Goal: Transaction & Acquisition: Purchase product/service

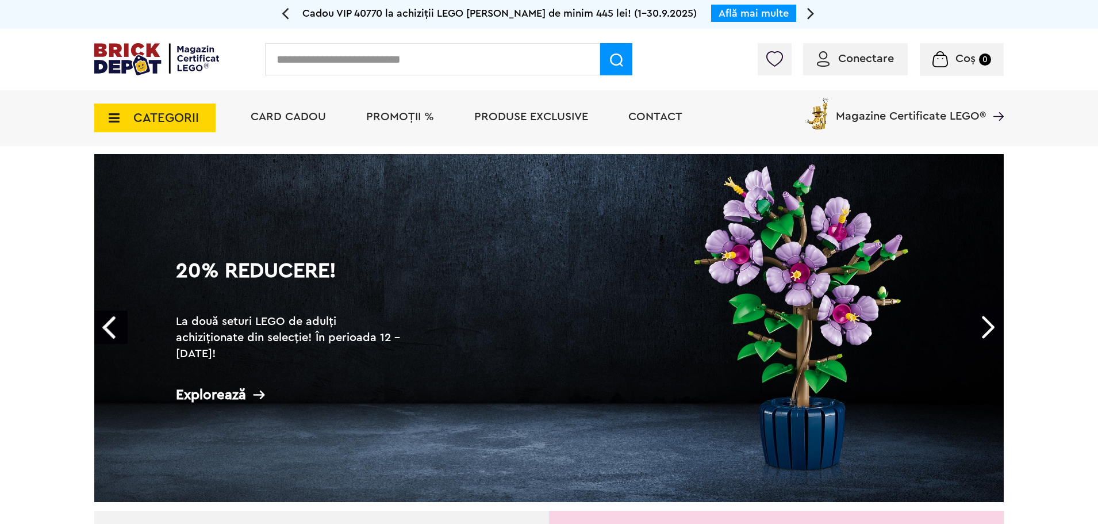
drag, startPoint x: 0, startPoint y: 0, endPoint x: 399, endPoint y: 121, distance: 416.8
click at [399, 121] on span "PROMOȚII %" at bounding box center [400, 116] width 68 height 11
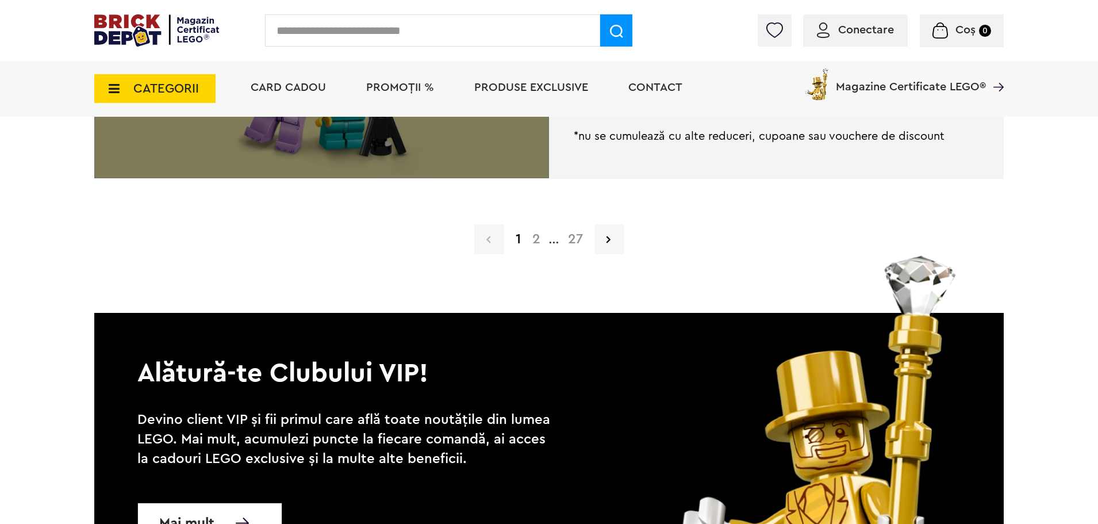
scroll to position [3046, 0]
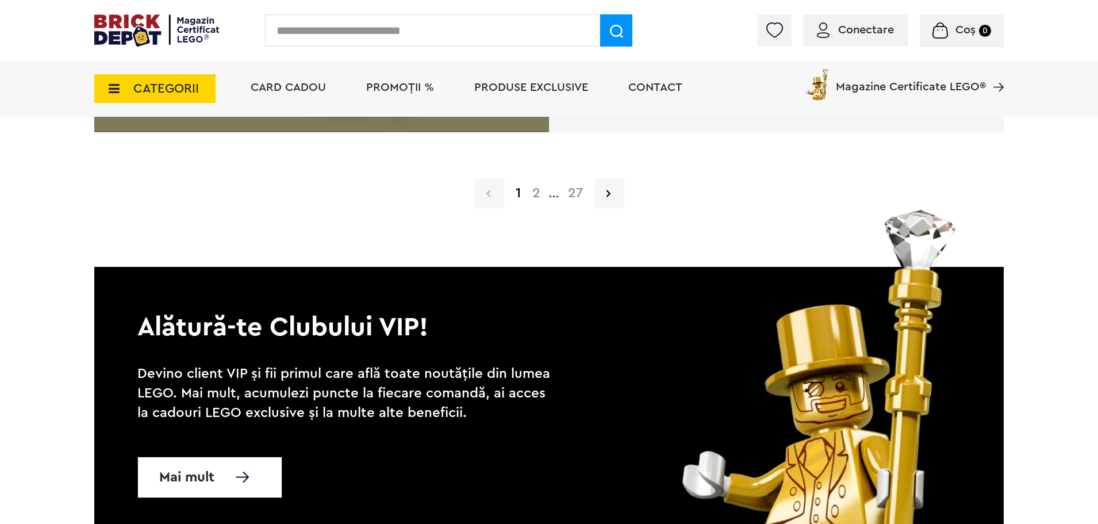
click at [535, 93] on span "Produse exclusive" at bounding box center [531, 87] width 114 height 11
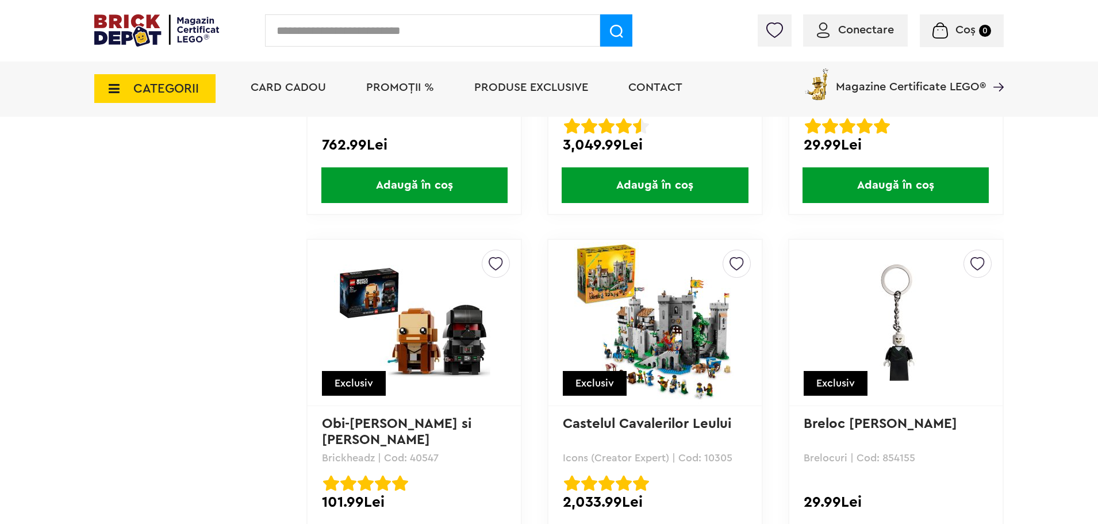
scroll to position [7990, 0]
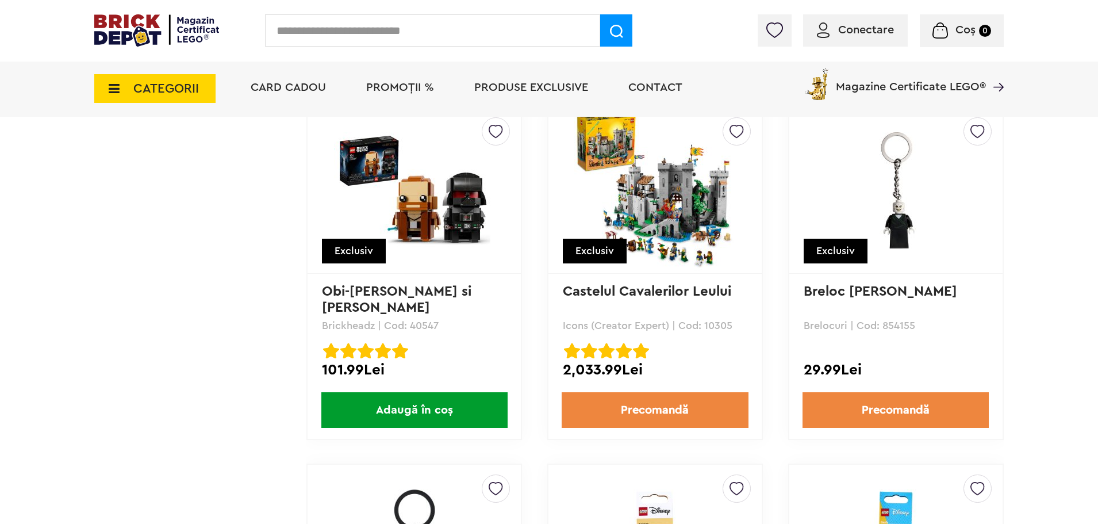
click at [180, 92] on span "CATEGORII" at bounding box center [166, 88] width 66 height 13
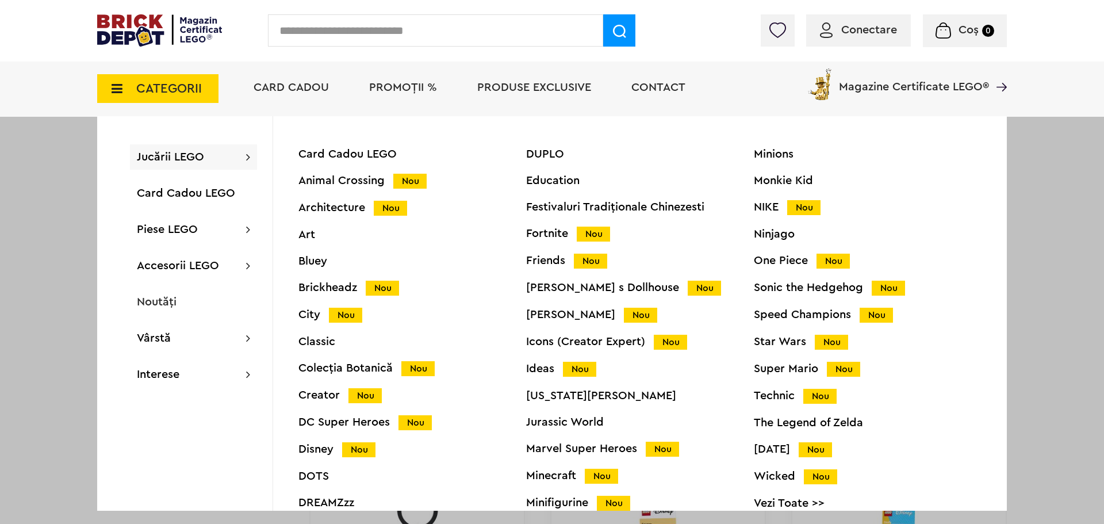
click at [198, 160] on span "Jucării LEGO" at bounding box center [170, 156] width 67 height 11
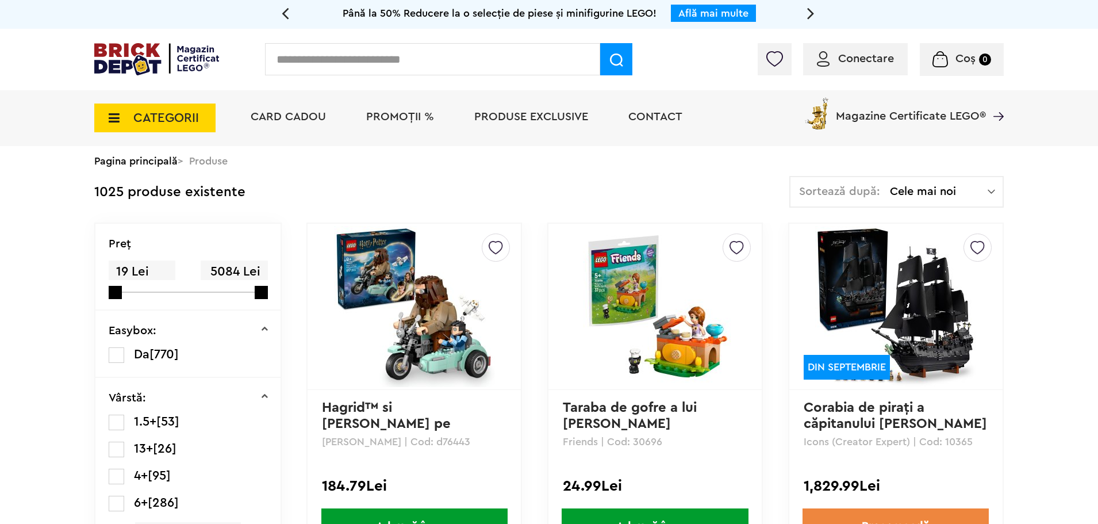
click at [984, 183] on div "Sortează după: Cele mai noi Cele mai noi Cele mai vechi Cele mai ieftine Cele m…" at bounding box center [896, 192] width 214 height 32
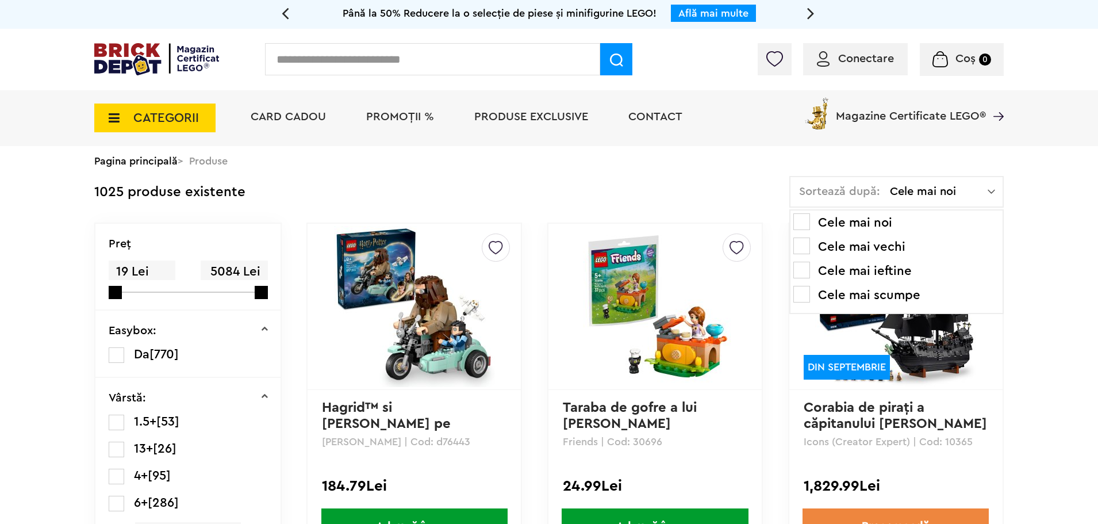
click at [936, 292] on li "Cele mai scumpe" at bounding box center [896, 295] width 206 height 18
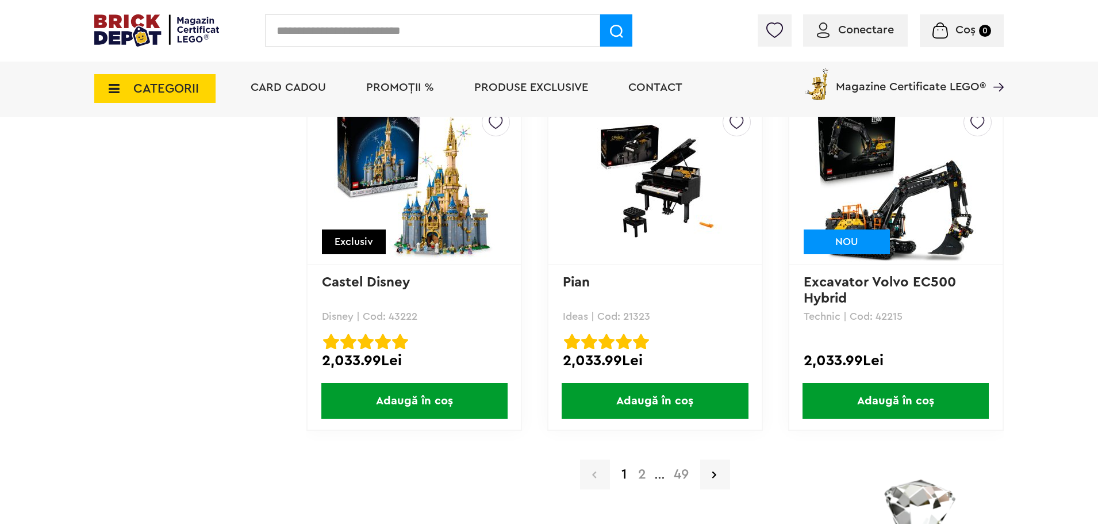
scroll to position [2357, 0]
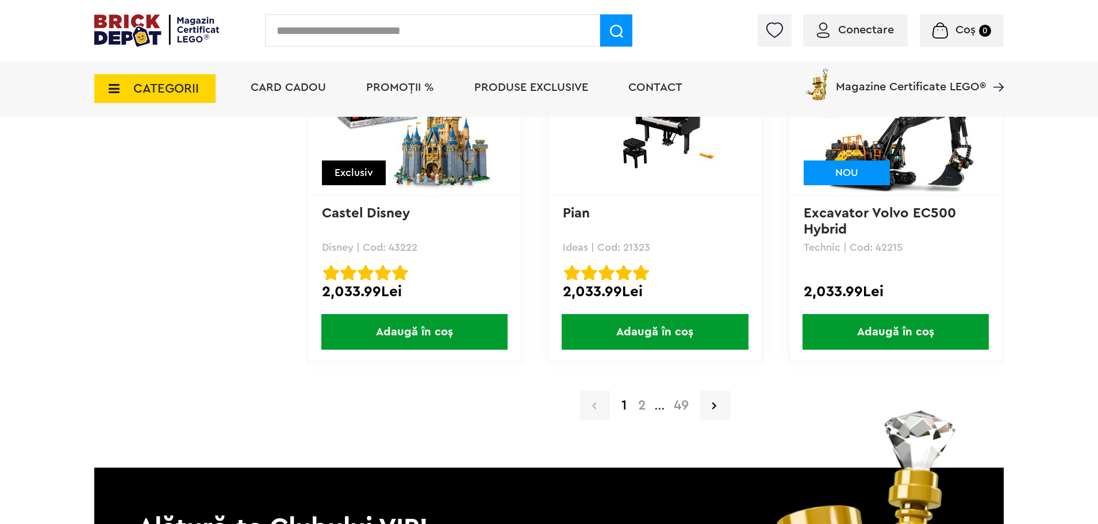
click at [638, 408] on link "2" at bounding box center [642, 405] width 20 height 14
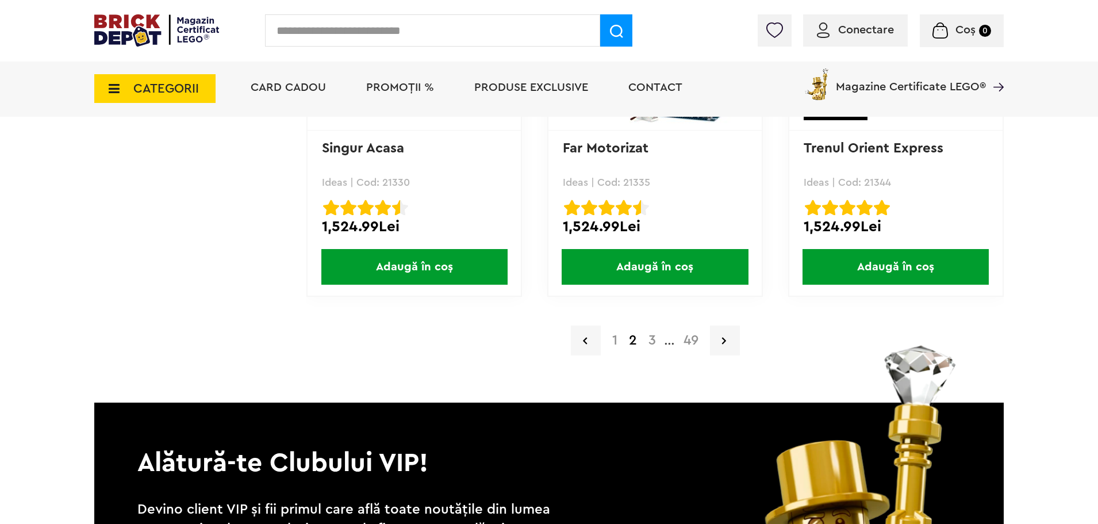
scroll to position [2414, 0]
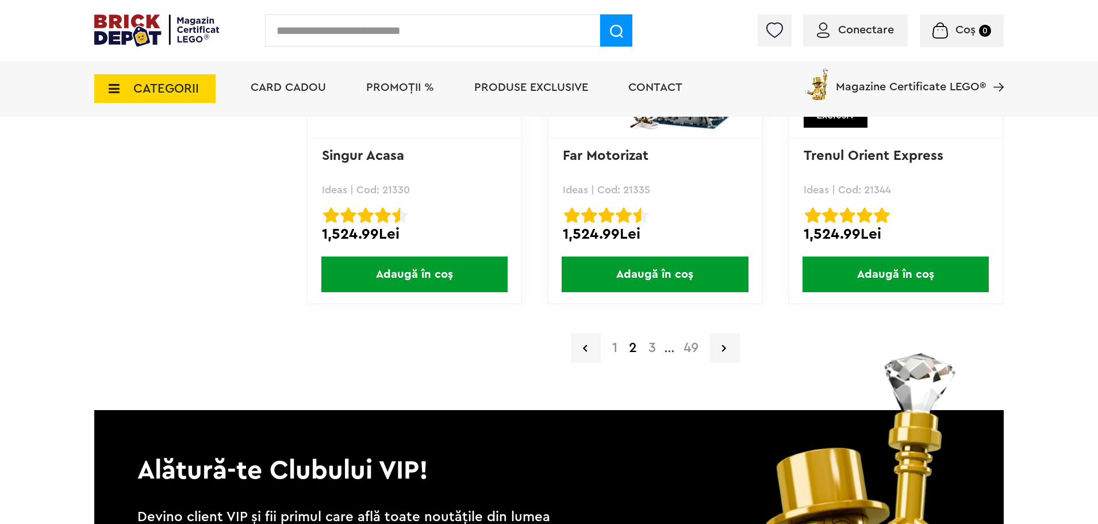
click at [650, 347] on link "3" at bounding box center [652, 348] width 19 height 14
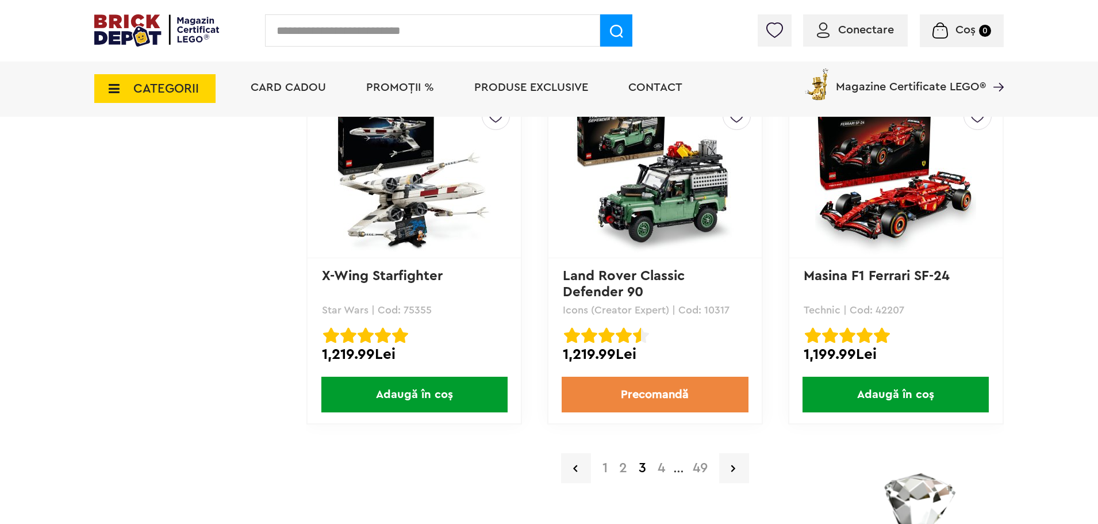
scroll to position [2357, 0]
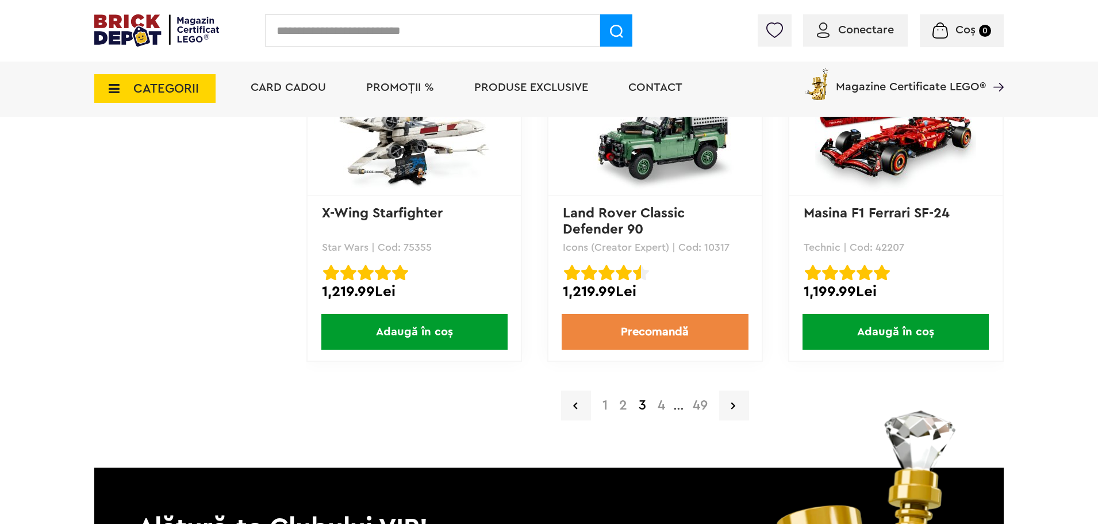
click at [662, 411] on link "4" at bounding box center [661, 405] width 19 height 14
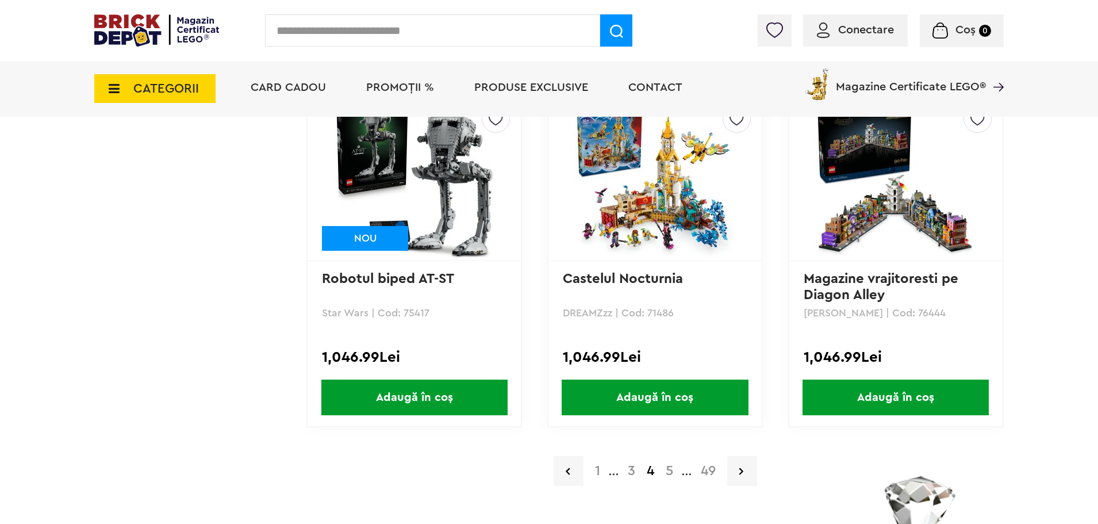
scroll to position [2299, 0]
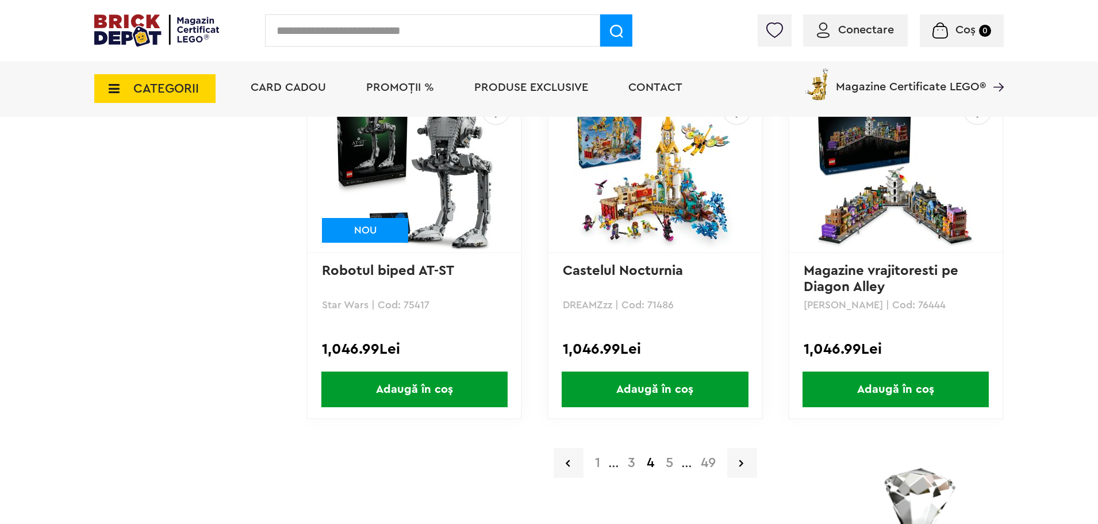
click at [668, 468] on link "5" at bounding box center [669, 463] width 19 height 14
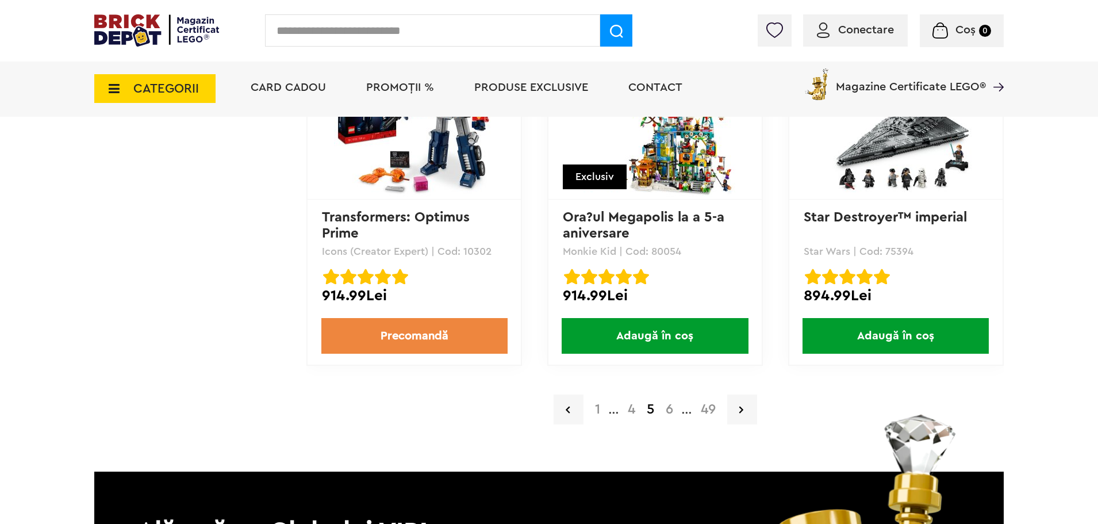
scroll to position [2357, 0]
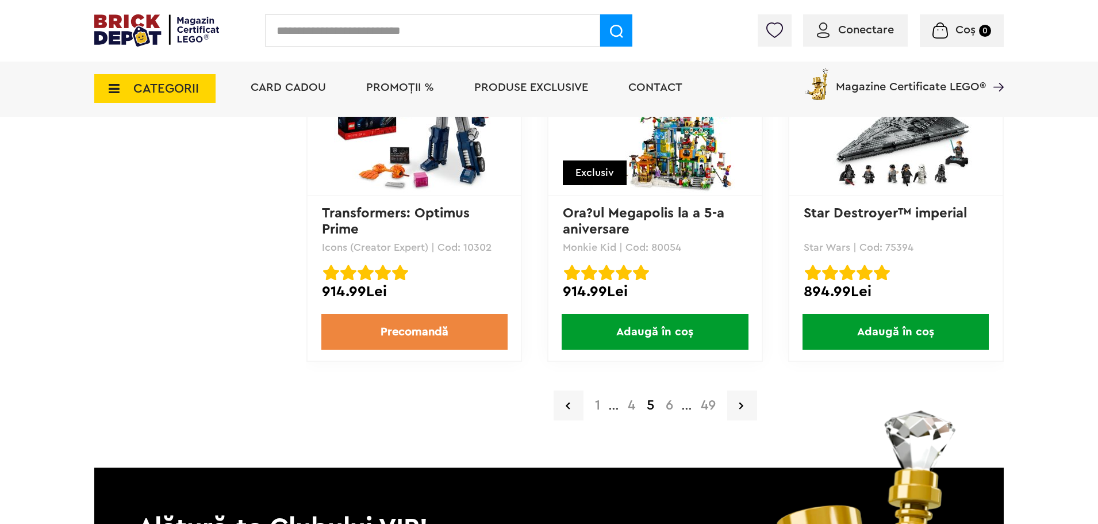
click at [667, 408] on link "6" at bounding box center [669, 405] width 19 height 14
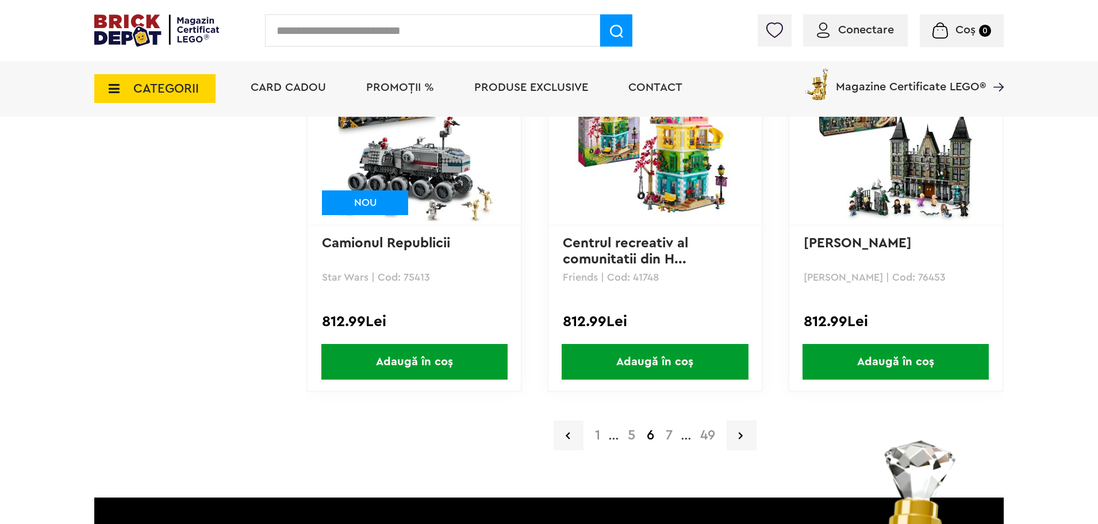
scroll to position [2414, 0]
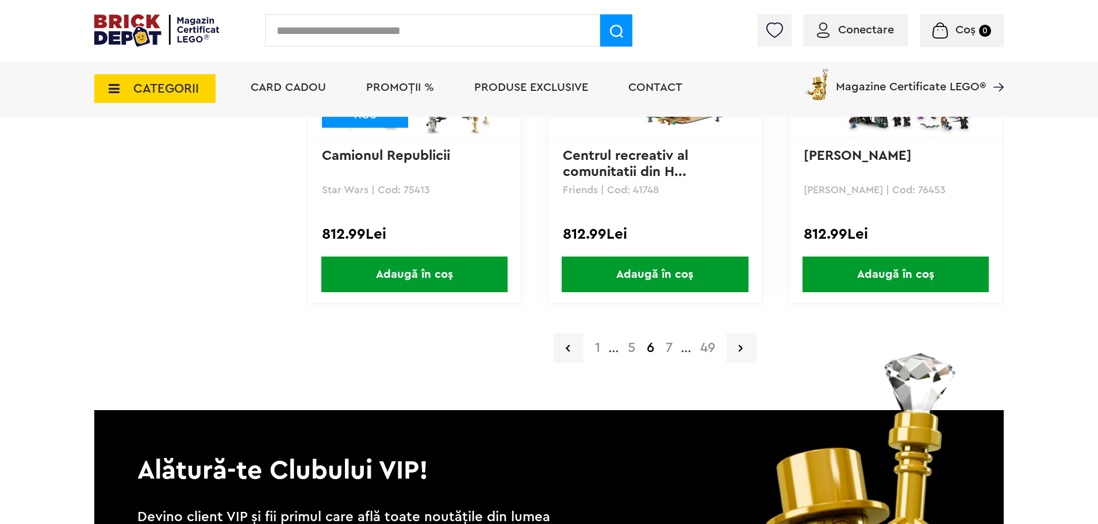
click at [667, 350] on link "7" at bounding box center [669, 348] width 18 height 14
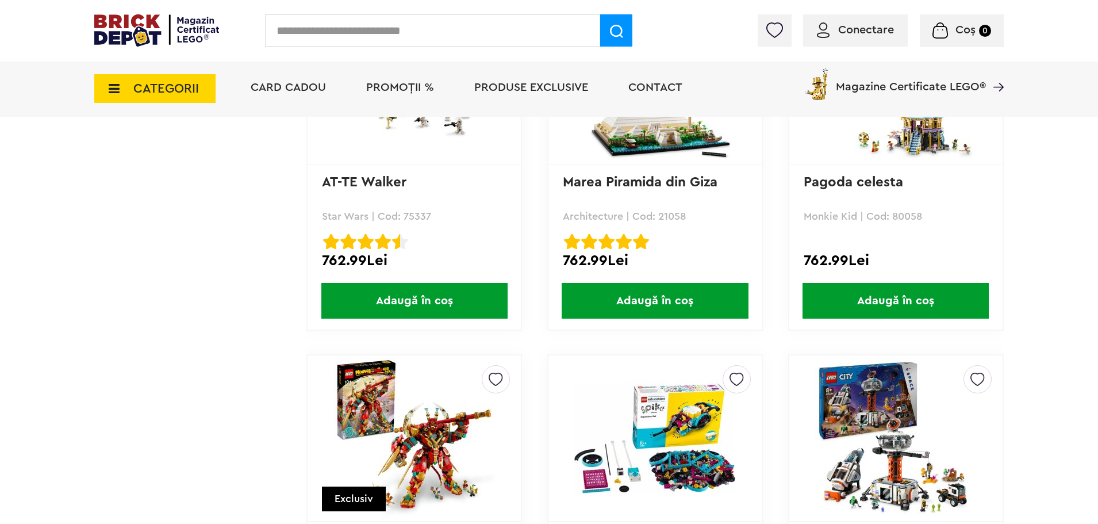
scroll to position [2127, 0]
